Goal: Task Accomplishment & Management: Use online tool/utility

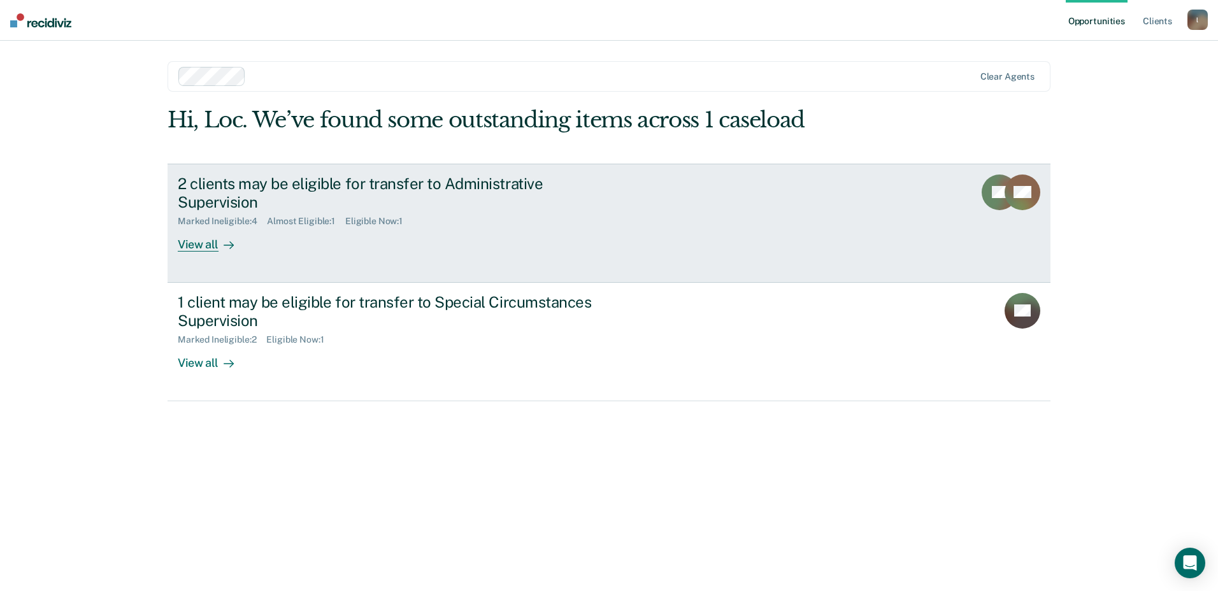
click at [380, 188] on div "2 clients may be eligible for transfer to Administrative Supervision" at bounding box center [401, 193] width 447 height 37
